Goal: Task Accomplishment & Management: Use online tool/utility

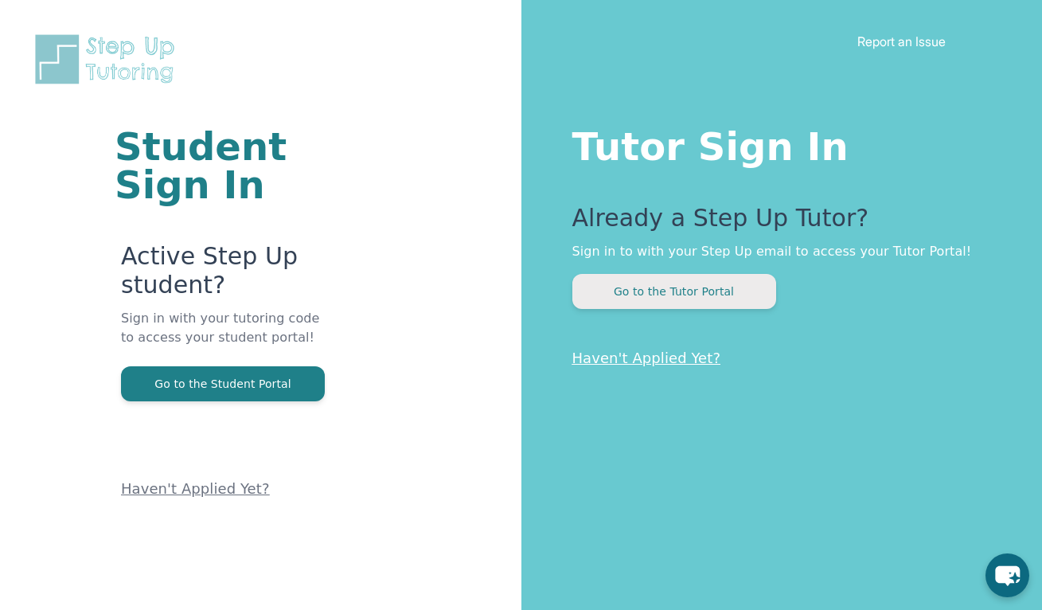
click at [719, 299] on button "Go to the Tutor Portal" at bounding box center [674, 291] width 204 height 35
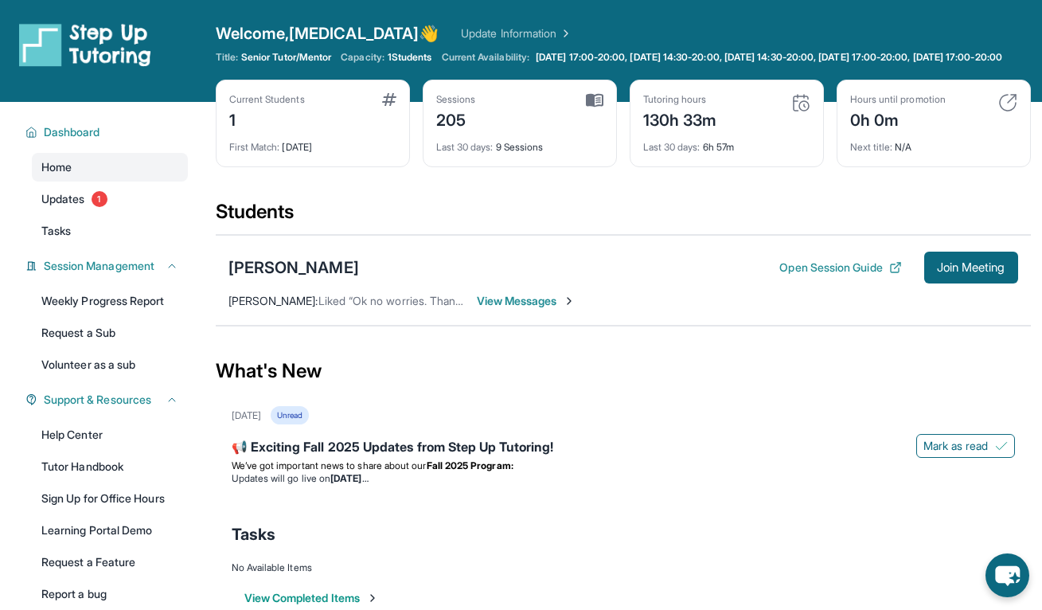
click at [474, 325] on div "[PERSON_NAME] Open Session Guide Join Meeting [PERSON_NAME] : Liked “Ok no worr…" at bounding box center [623, 280] width 815 height 91
click at [496, 309] on span "View Messages" at bounding box center [526, 301] width 99 height 16
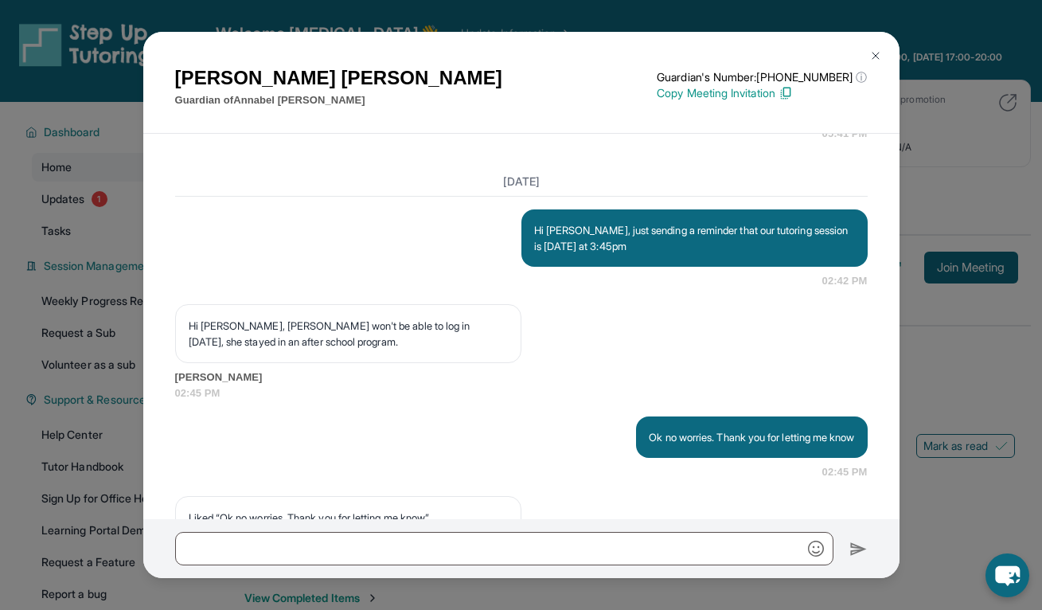
scroll to position [8135, 0]
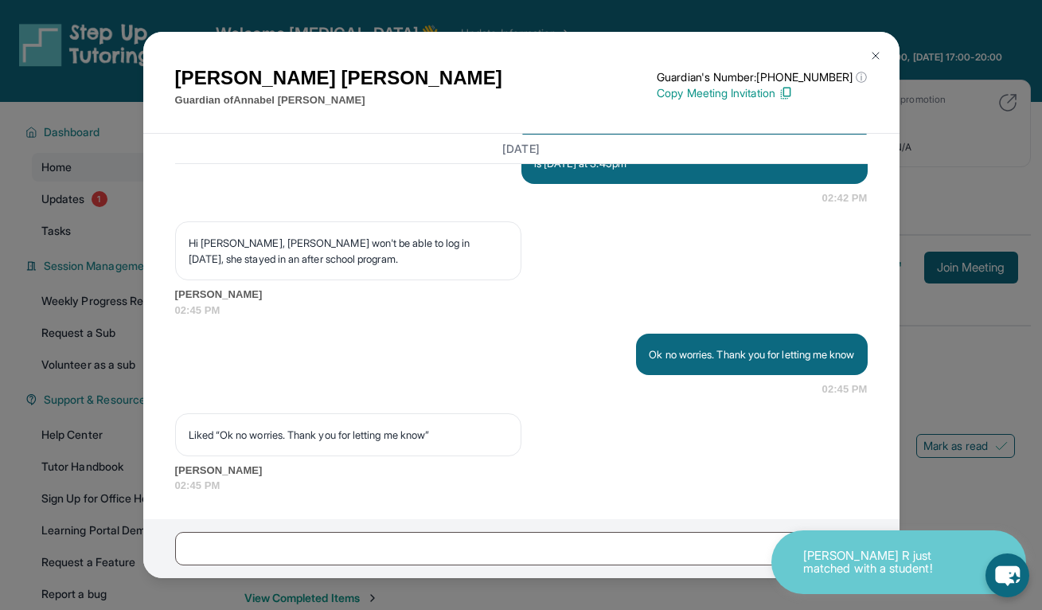
click at [793, 96] on img at bounding box center [785, 93] width 14 height 14
